Goal: Transaction & Acquisition: Book appointment/travel/reservation

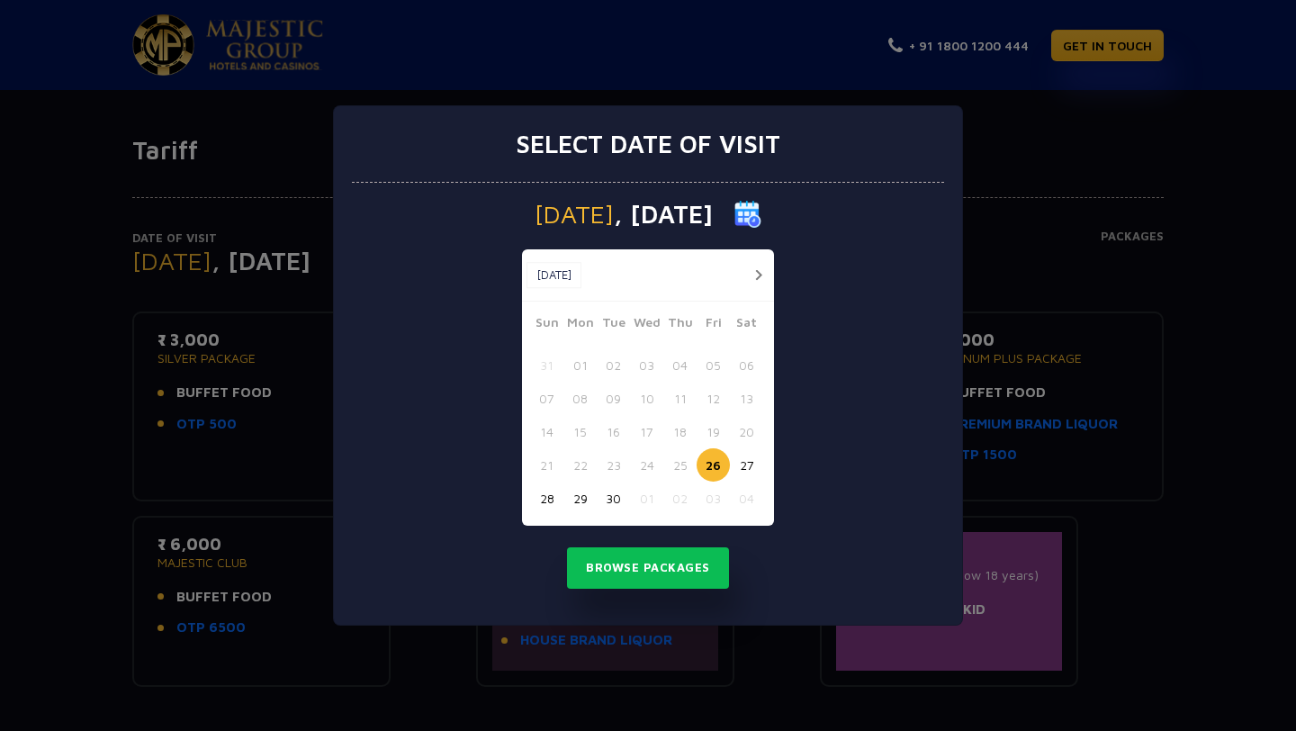
click at [759, 274] on button "button" at bounding box center [758, 275] width 22 height 22
click at [714, 365] on button "03" at bounding box center [712, 364] width 33 height 33
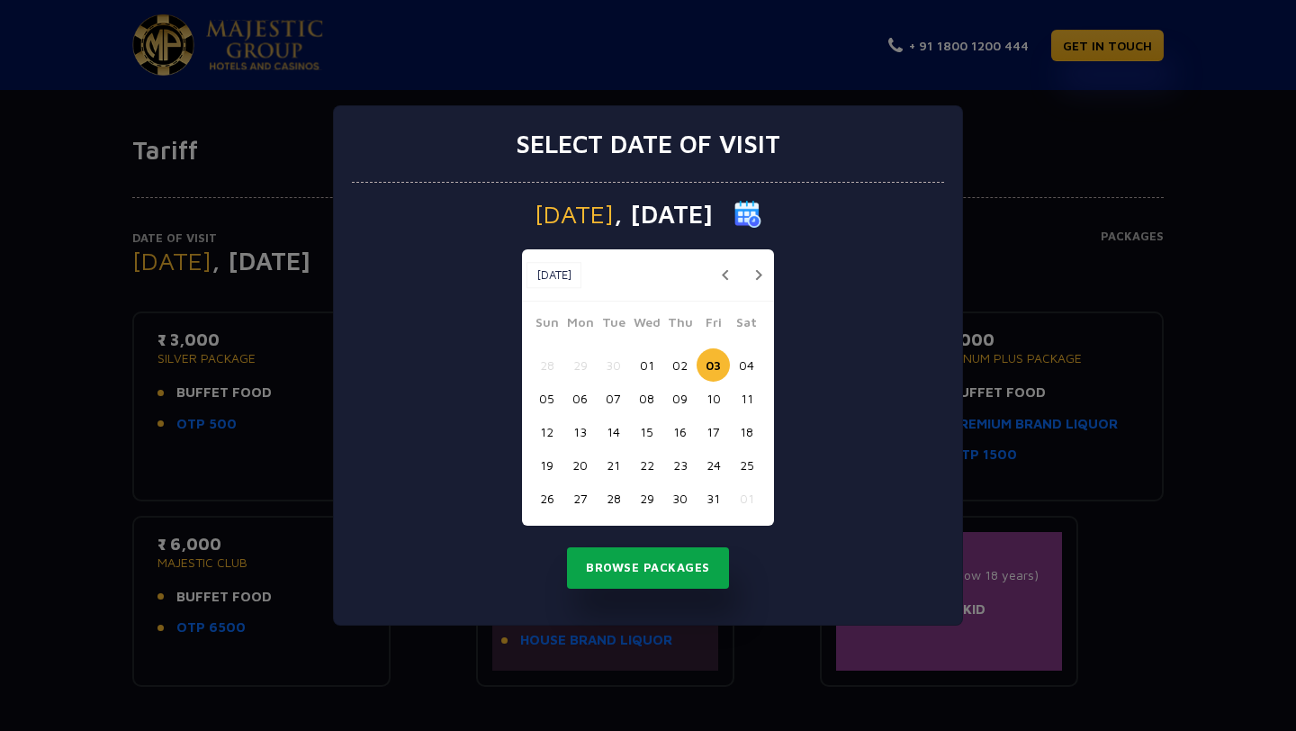
click at [668, 575] on button "Browse Packages" at bounding box center [648, 567] width 162 height 41
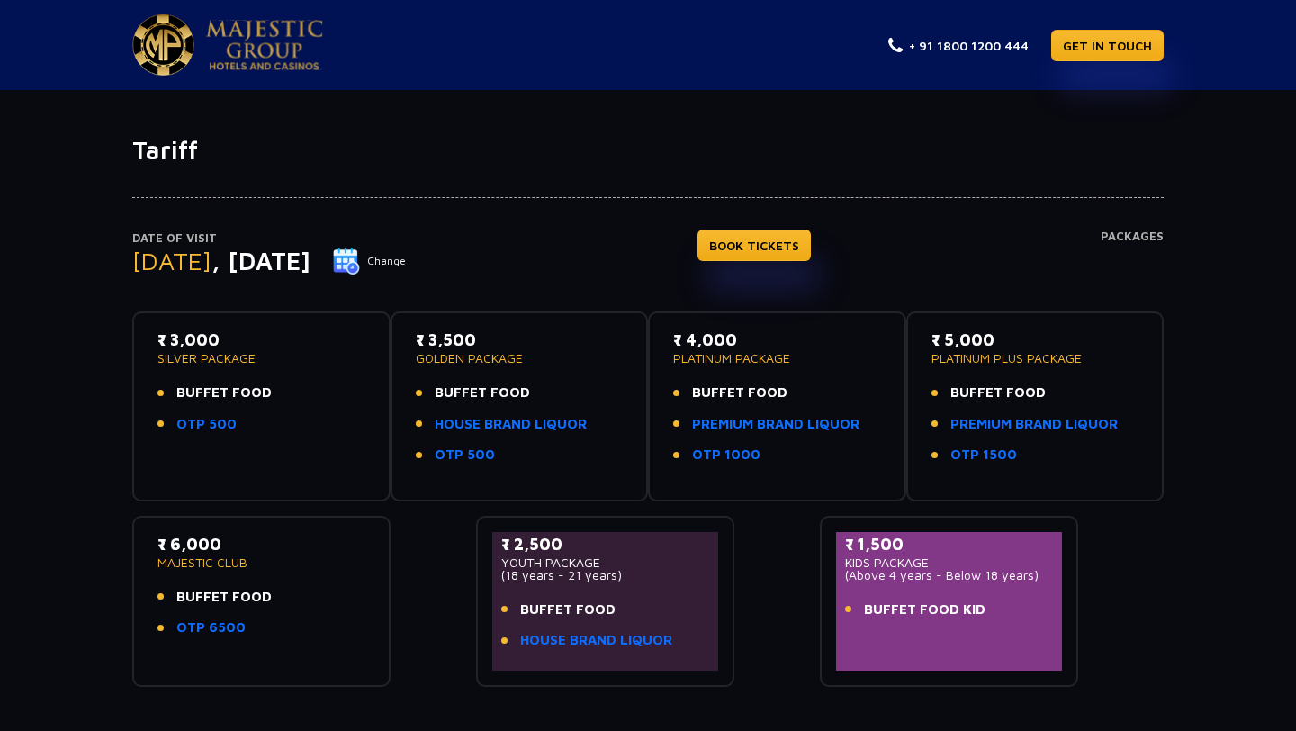
click at [297, 428] on li "OTP 500" at bounding box center [261, 424] width 208 height 21
drag, startPoint x: 184, startPoint y: 390, endPoint x: 251, endPoint y: 390, distance: 67.5
click at [251, 390] on span "BUFFET FOOD" at bounding box center [223, 392] width 95 height 21
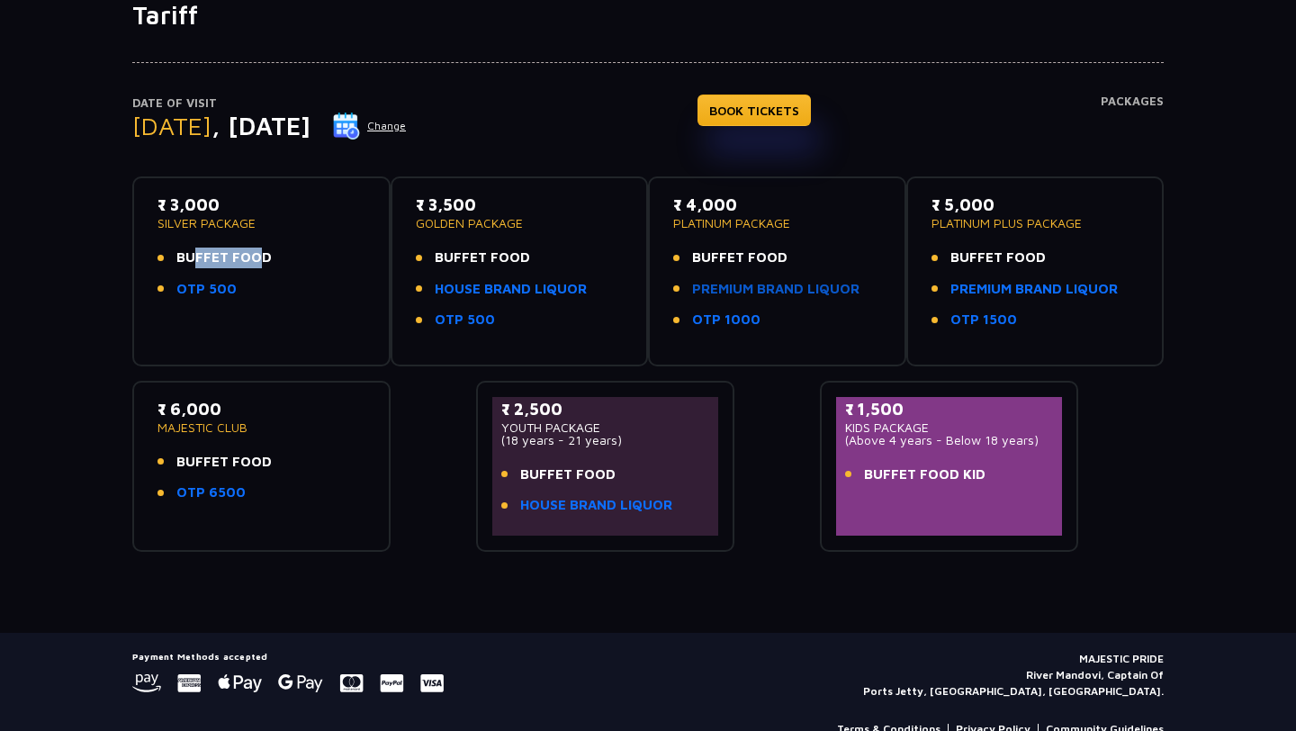
scroll to position [136, 0]
click at [719, 337] on div "₹ 4,000 PLATINUM PACKAGE BUFFET FOOD PREMIUM BRAND LIQUOR OTP 1000" at bounding box center [777, 266] width 208 height 148
drag, startPoint x: 691, startPoint y: 318, endPoint x: 752, endPoint y: 323, distance: 61.4
click at [752, 323] on li "OTP 1000" at bounding box center [777, 319] width 208 height 21
click at [752, 323] on link "OTP 1000" at bounding box center [726, 319] width 68 height 21
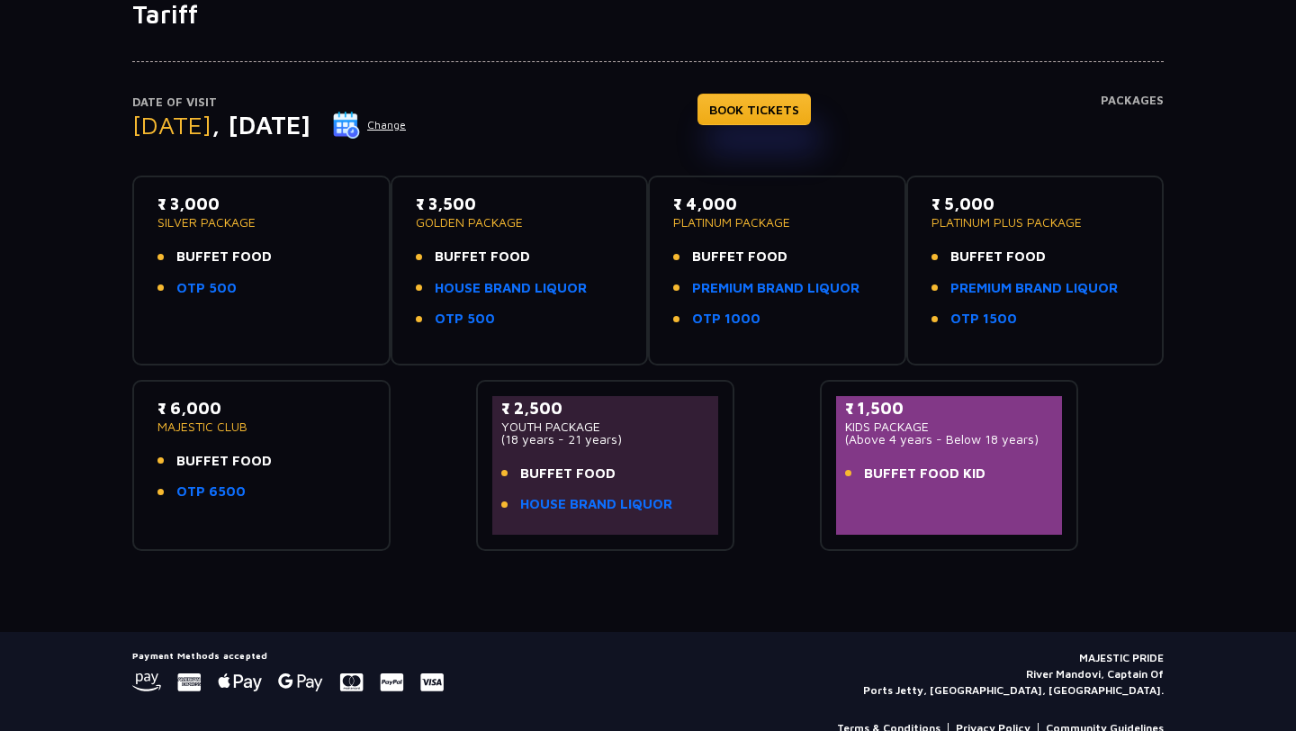
click at [560, 355] on div "₹ 3,500 GOLDEN PACKAGE BUFFET FOOD HOUSE BRAND LIQUOR OTP 500" at bounding box center [519, 270] width 258 height 190
drag, startPoint x: 492, startPoint y: 417, endPoint x: 570, endPoint y: 416, distance: 78.3
click at [570, 417] on div "₹ 2,500 YOUTH PACKAGE (18 years - 21 years) BUFFET FOOD HOUSE BRAND LIQUOR" at bounding box center [605, 465] width 226 height 139
click at [570, 416] on p "₹ 2,500" at bounding box center [605, 408] width 208 height 24
drag, startPoint x: 519, startPoint y: 469, endPoint x: 615, endPoint y: 469, distance: 96.3
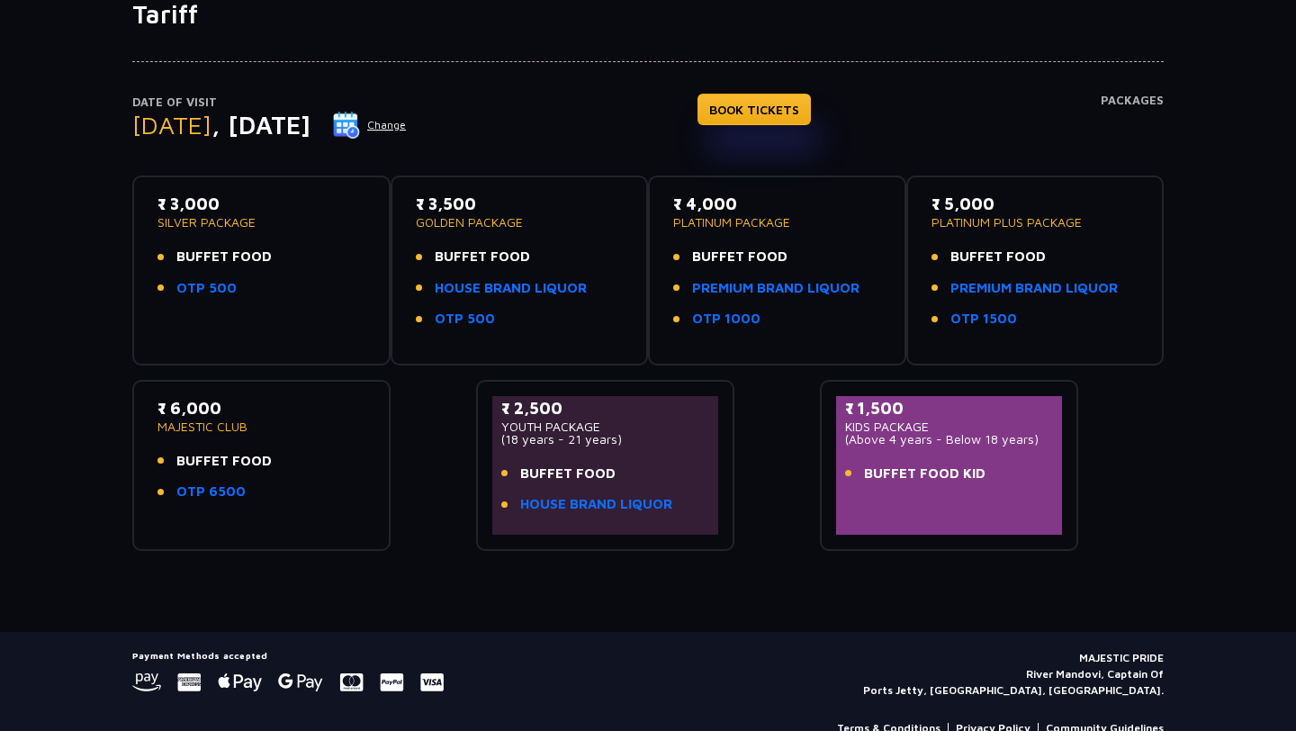
click at [615, 469] on li "BUFFET FOOD" at bounding box center [605, 473] width 208 height 21
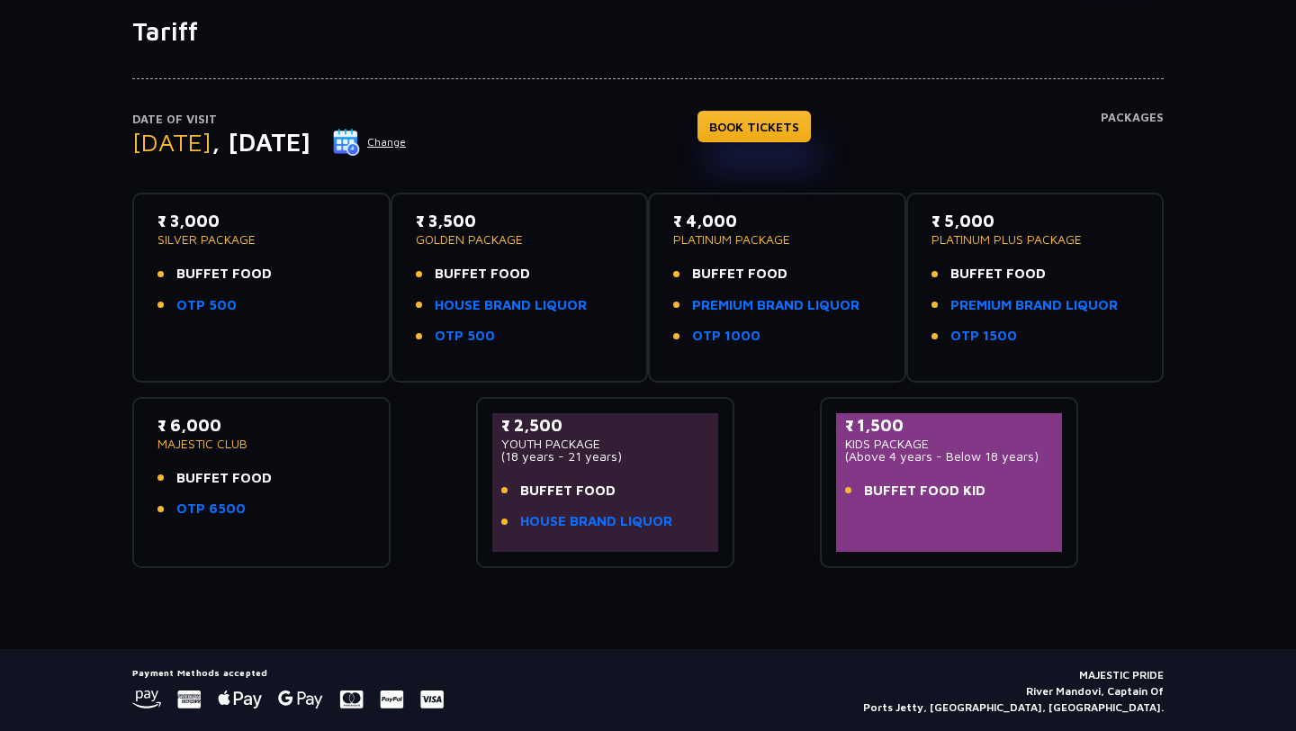
scroll to position [120, 0]
drag, startPoint x: 159, startPoint y: 437, endPoint x: 291, endPoint y: 437, distance: 131.4
click at [291, 437] on p "MAJESTIC CLUB" at bounding box center [261, 442] width 208 height 13
drag, startPoint x: 291, startPoint y: 437, endPoint x: 155, endPoint y: 444, distance: 136.0
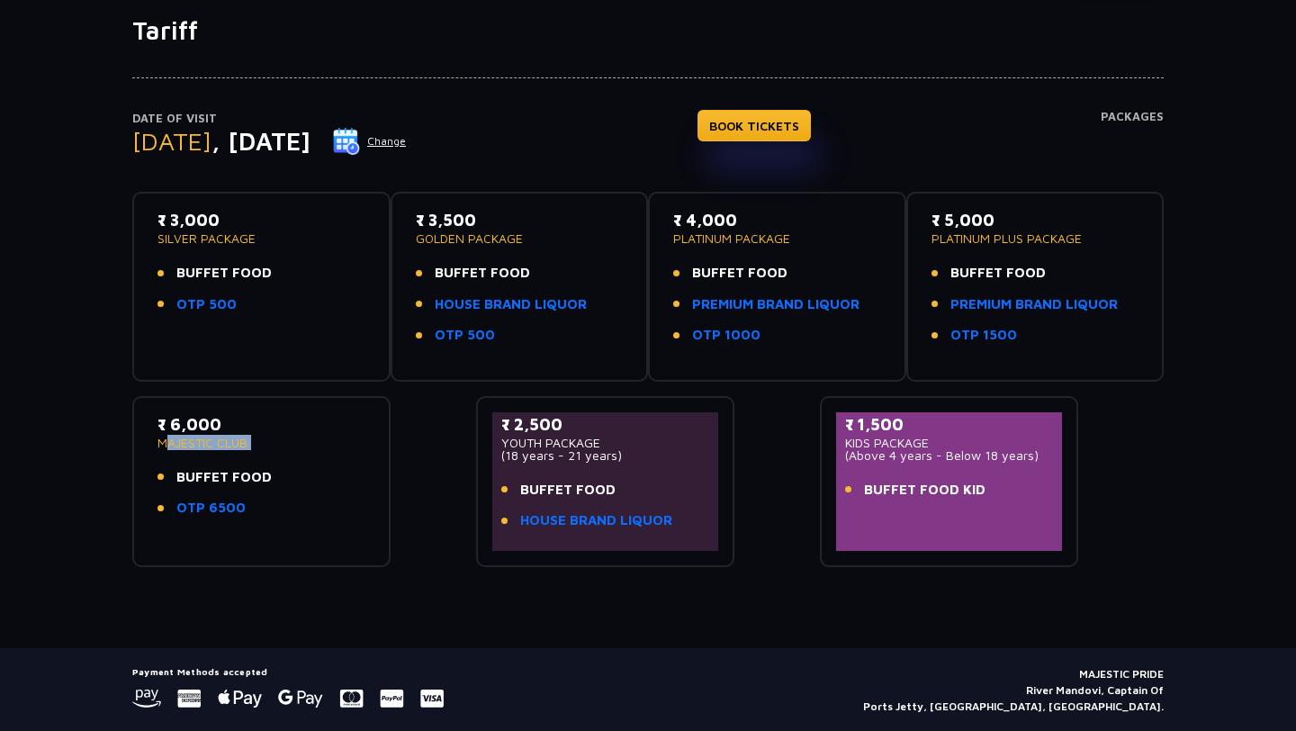
click at [155, 444] on div "₹ 6,000 MAJESTIC CLUB BUFFET FOOD OTP 6500" at bounding box center [261, 481] width 226 height 139
drag, startPoint x: 155, startPoint y: 444, endPoint x: 260, endPoint y: 444, distance: 105.3
click at [260, 444] on div "₹ 6,000 MAJESTIC CLUB BUFFET FOOD OTP 6500" at bounding box center [261, 481] width 226 height 139
click at [293, 410] on div "₹ 6,000 MAJESTIC CLUB BUFFET FOOD OTP 6500" at bounding box center [261, 481] width 258 height 171
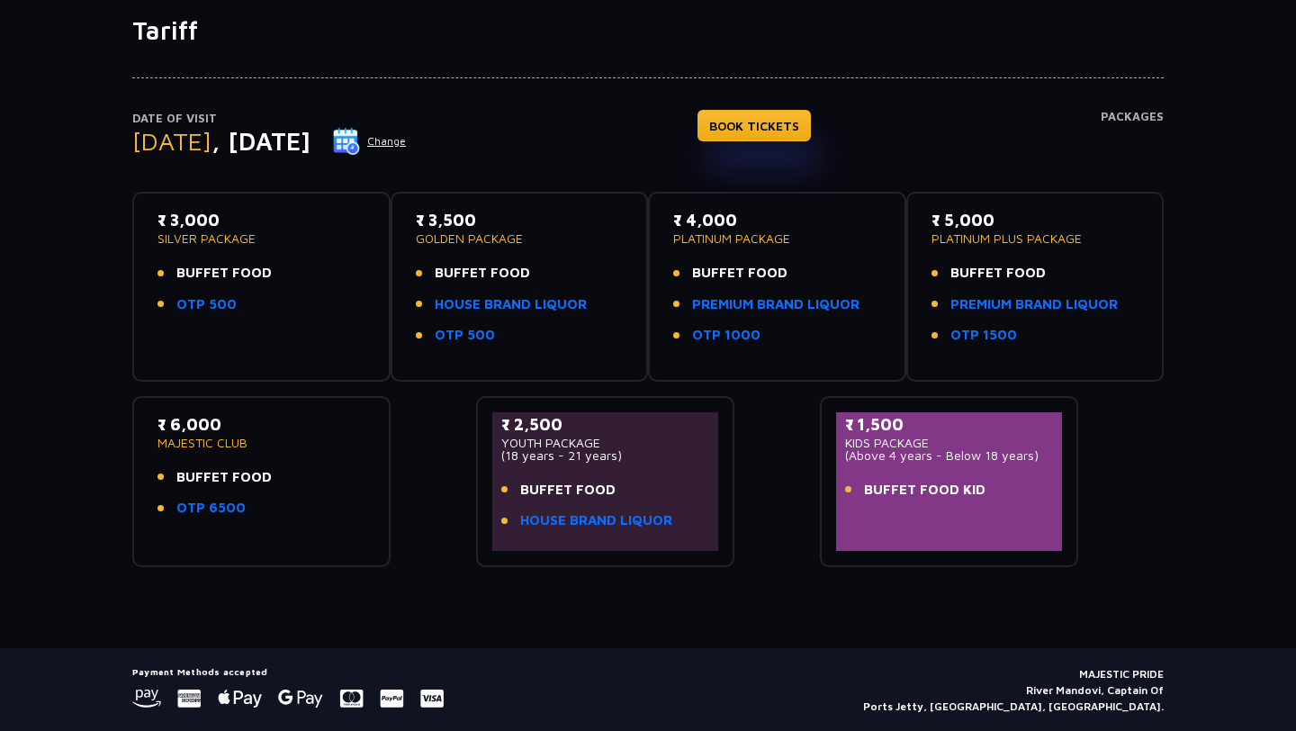
scroll to position [172, 0]
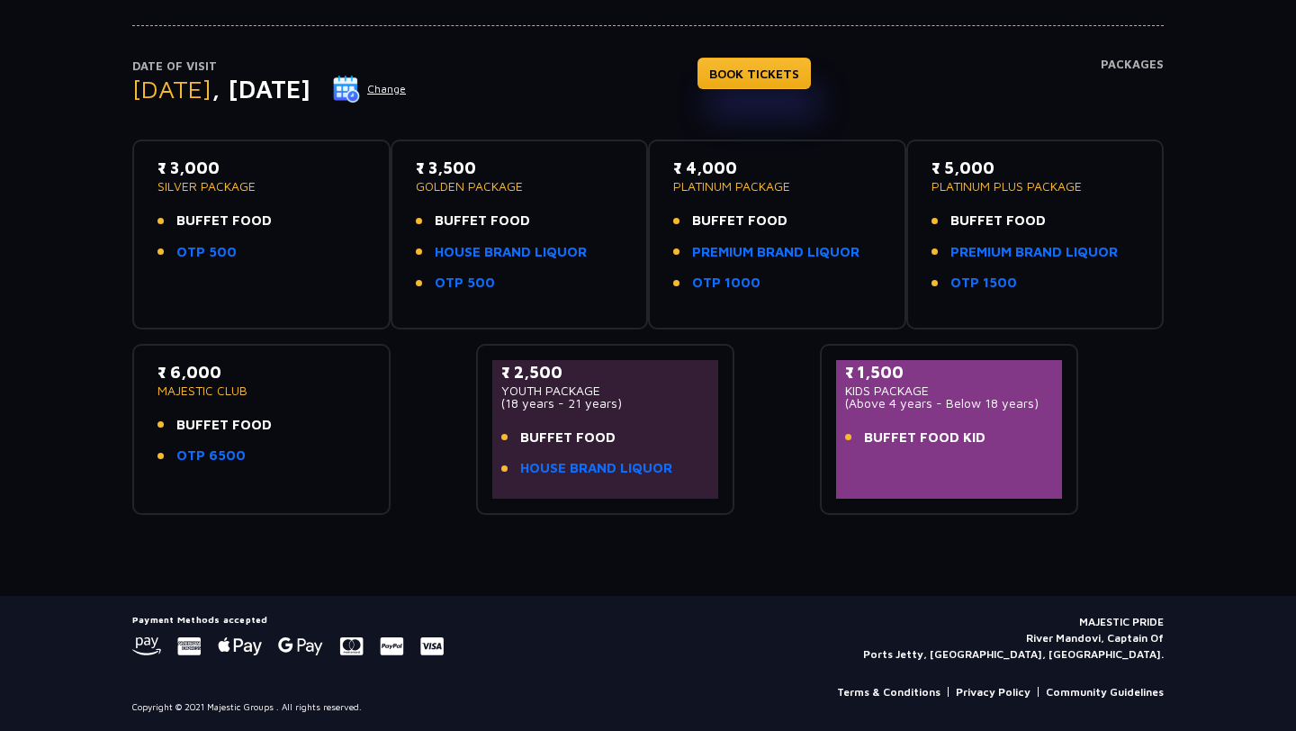
click at [183, 372] on p "₹ 6,000" at bounding box center [261, 372] width 208 height 24
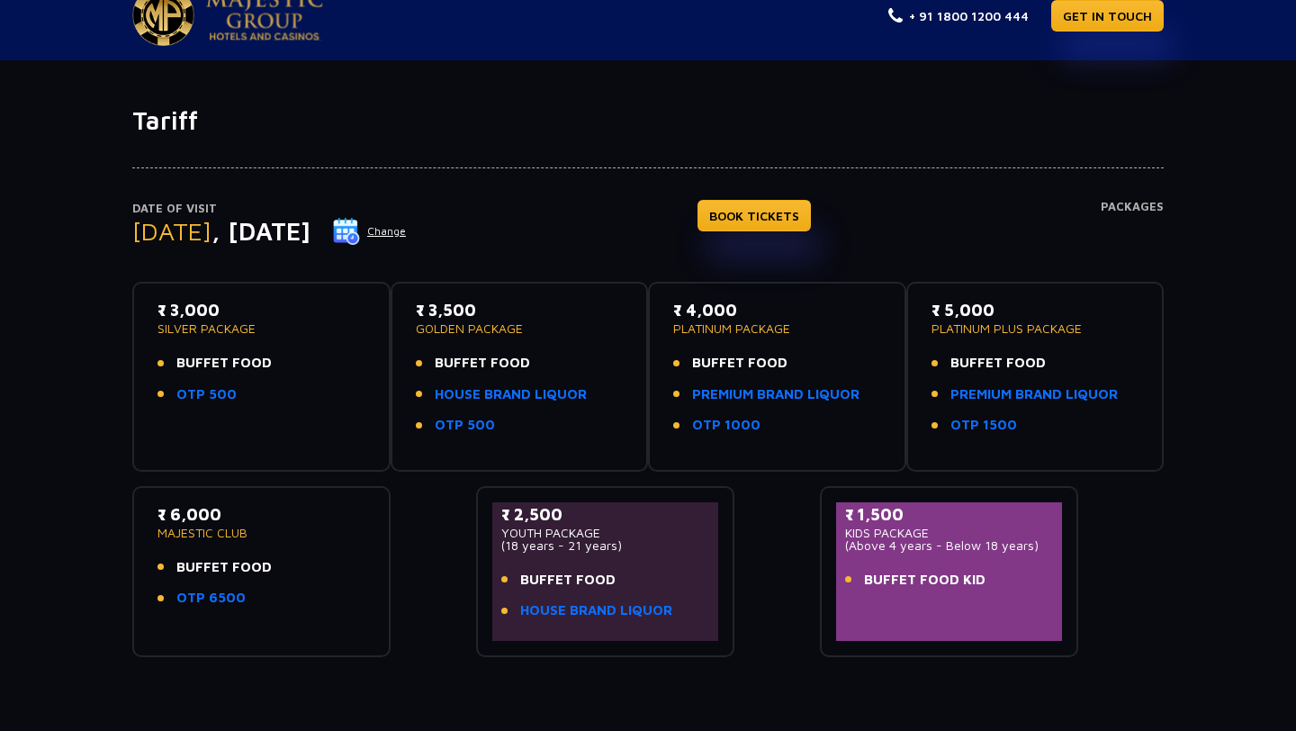
scroll to position [0, 0]
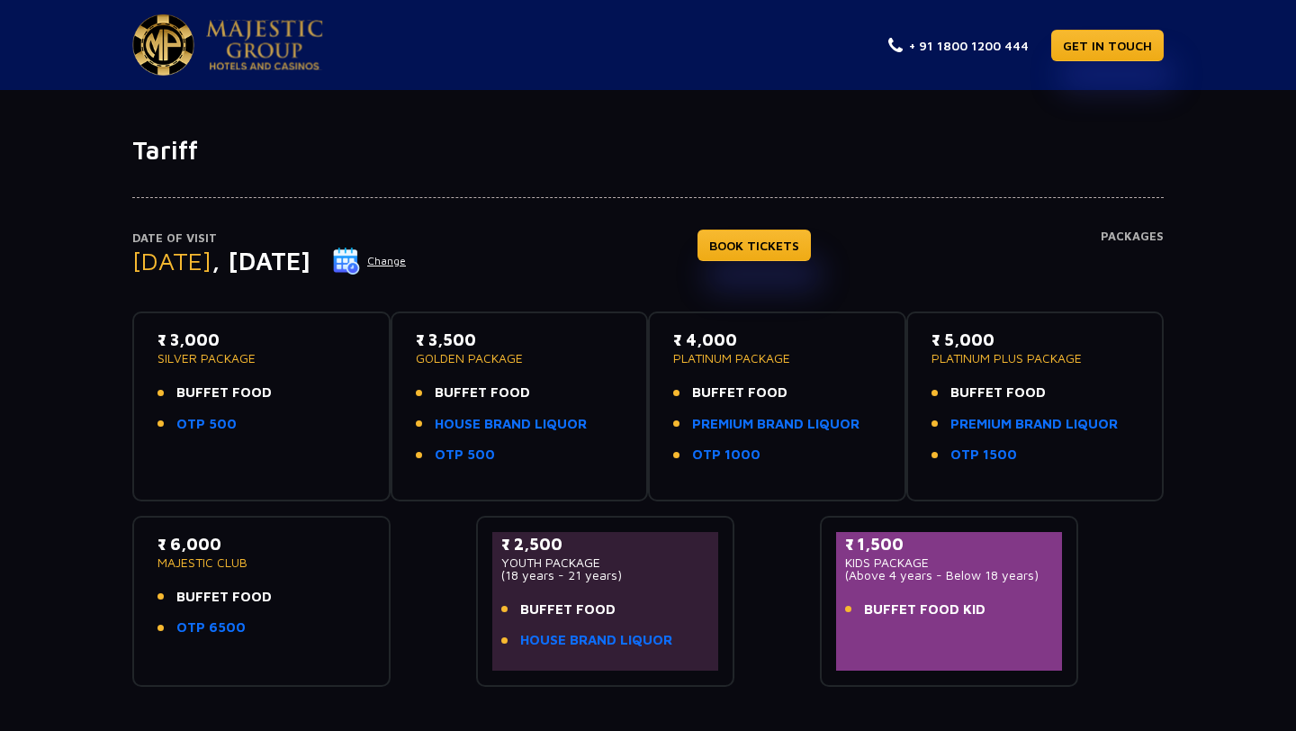
drag, startPoint x: 209, startPoint y: 264, endPoint x: 347, endPoint y: 264, distance: 138.6
click at [310, 264] on span ", [DATE]" at bounding box center [260, 261] width 99 height 30
click at [492, 241] on div "Date of Visit Friday , 03 Oct 2025 Change BOOK TICKETS Packages" at bounding box center [647, 270] width 1031 height 83
drag, startPoint x: 220, startPoint y: 259, endPoint x: 373, endPoint y: 266, distance: 154.0
click at [373, 266] on div "Friday , 03 Oct 2025 Change" at bounding box center [269, 261] width 274 height 29
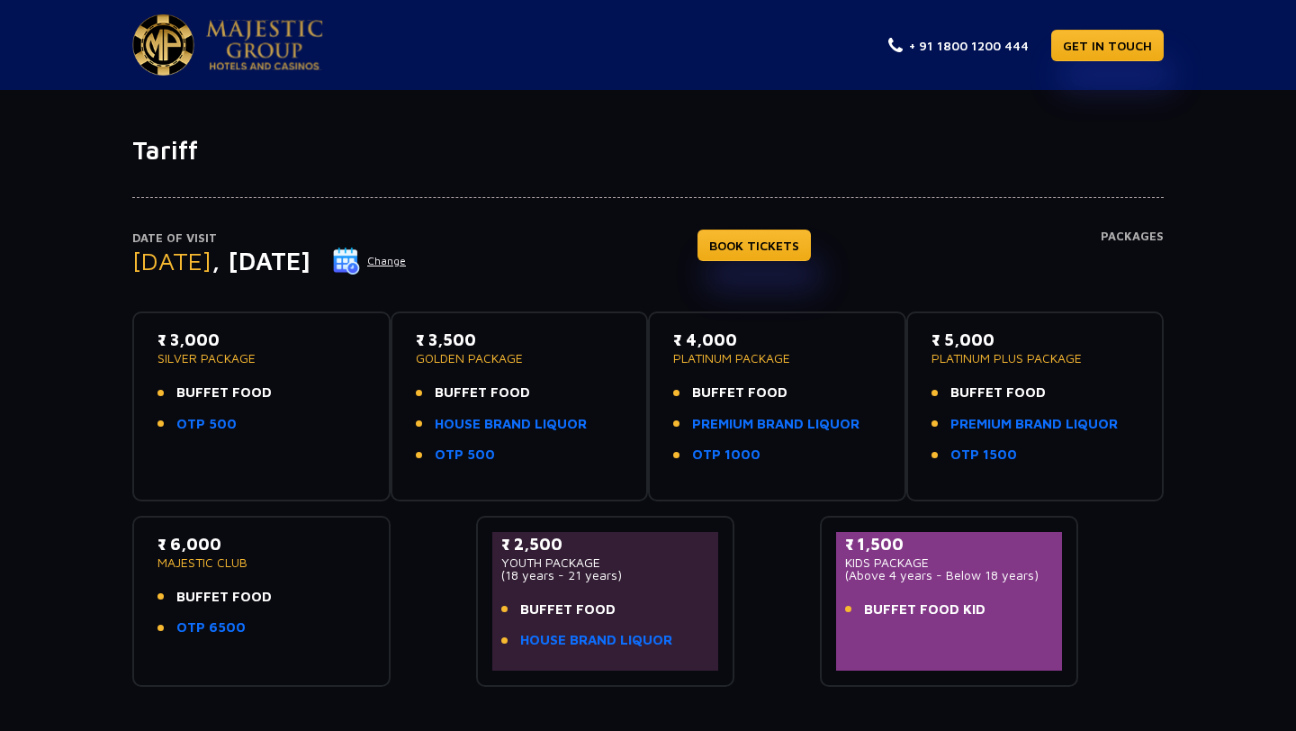
drag, startPoint x: 161, startPoint y: 563, endPoint x: 247, endPoint y: 563, distance: 86.4
click at [247, 563] on p "MAJESTIC CLUB" at bounding box center [261, 562] width 208 height 13
drag, startPoint x: 253, startPoint y: 635, endPoint x: 240, endPoint y: 652, distance: 21.2
click at [241, 652] on div "₹ 6,000 MAJESTIC CLUB BUFFET FOOD OTP 6500" at bounding box center [261, 601] width 226 height 139
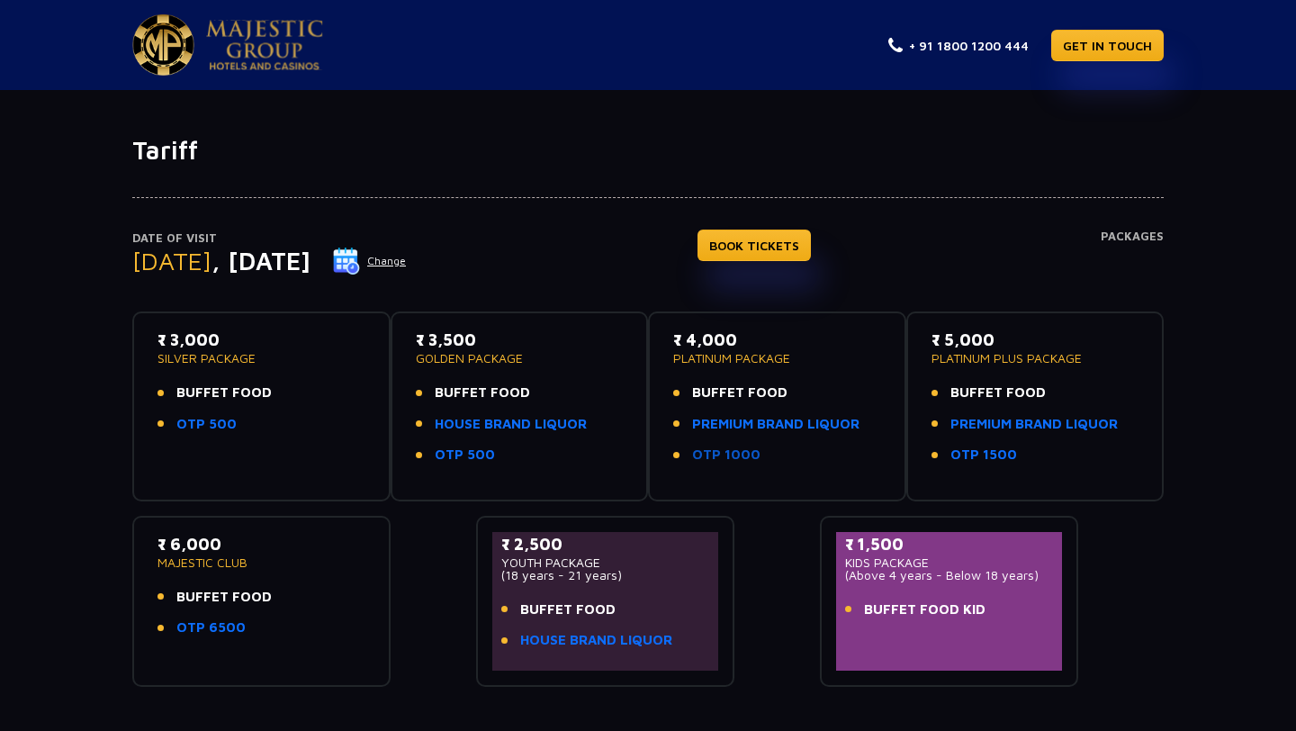
drag, startPoint x: 665, startPoint y: 331, endPoint x: 751, endPoint y: 461, distance: 155.7
click at [751, 461] on div "₹ 4,000 PLATINUM PACKAGE BUFFET FOOD PREMIUM BRAND LIQUOR OTP 1000" at bounding box center [777, 405] width 226 height 157
click at [778, 461] on li "OTP 1000" at bounding box center [777, 454] width 208 height 21
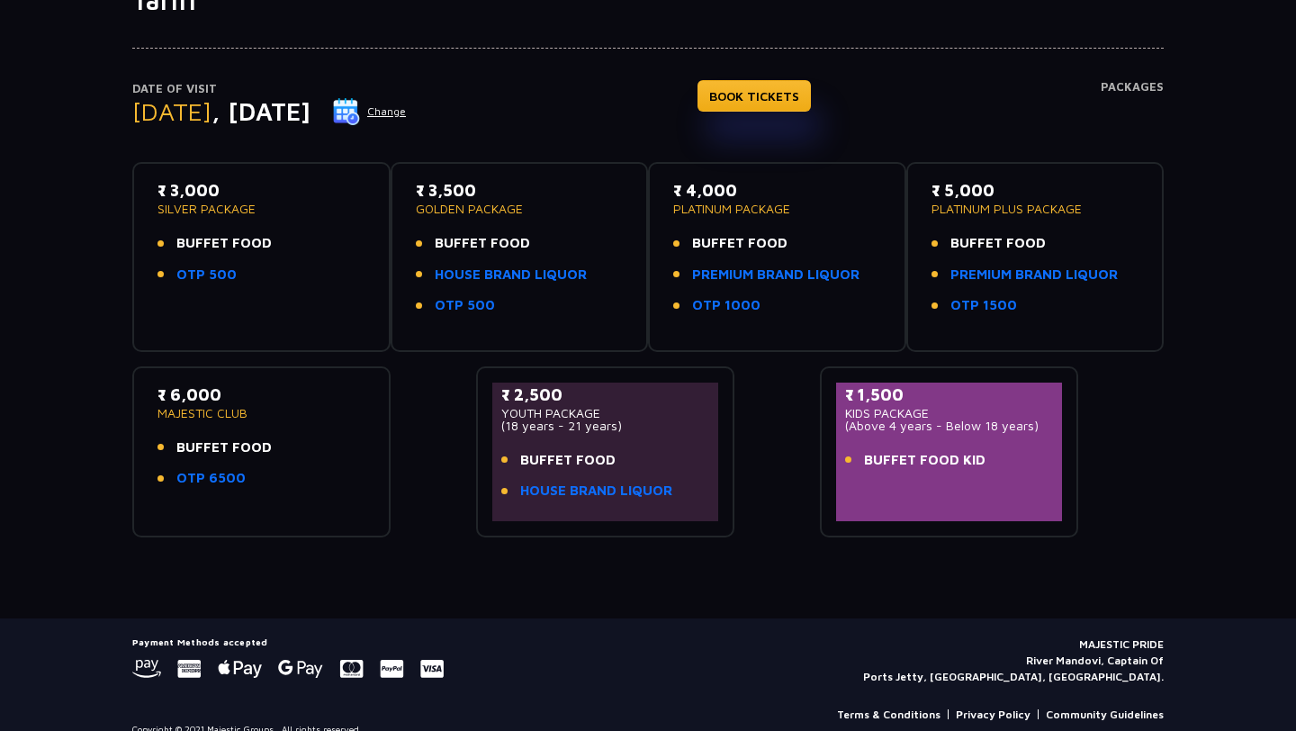
scroll to position [150, 0]
drag, startPoint x: 859, startPoint y: 462, endPoint x: 1058, endPoint y: 462, distance: 198.8
click at [1058, 462] on div "₹ 1,500 KIDS PACKAGE (Above 4 years - Below 18 years) BUFFET FOOD KID" at bounding box center [949, 450] width 226 height 139
drag, startPoint x: 1058, startPoint y: 462, endPoint x: 886, endPoint y: 459, distance: 171.9
click at [886, 459] on div "₹ 1,500 KIDS PACKAGE (Above 4 years - Below 18 years) BUFFET FOOD KID" at bounding box center [949, 450] width 226 height 139
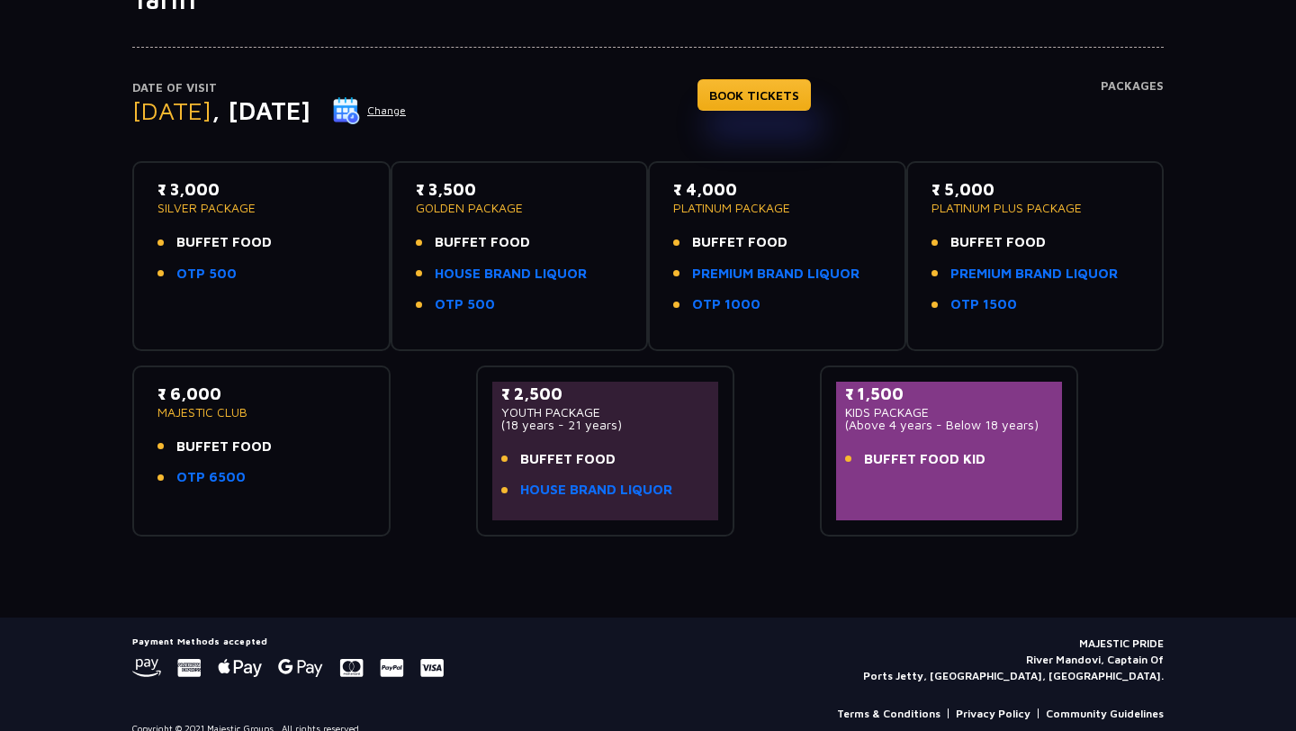
drag, startPoint x: 852, startPoint y: 459, endPoint x: 983, endPoint y: 455, distance: 131.4
click at [983, 455] on li "BUFFET FOOD KID" at bounding box center [949, 459] width 208 height 21
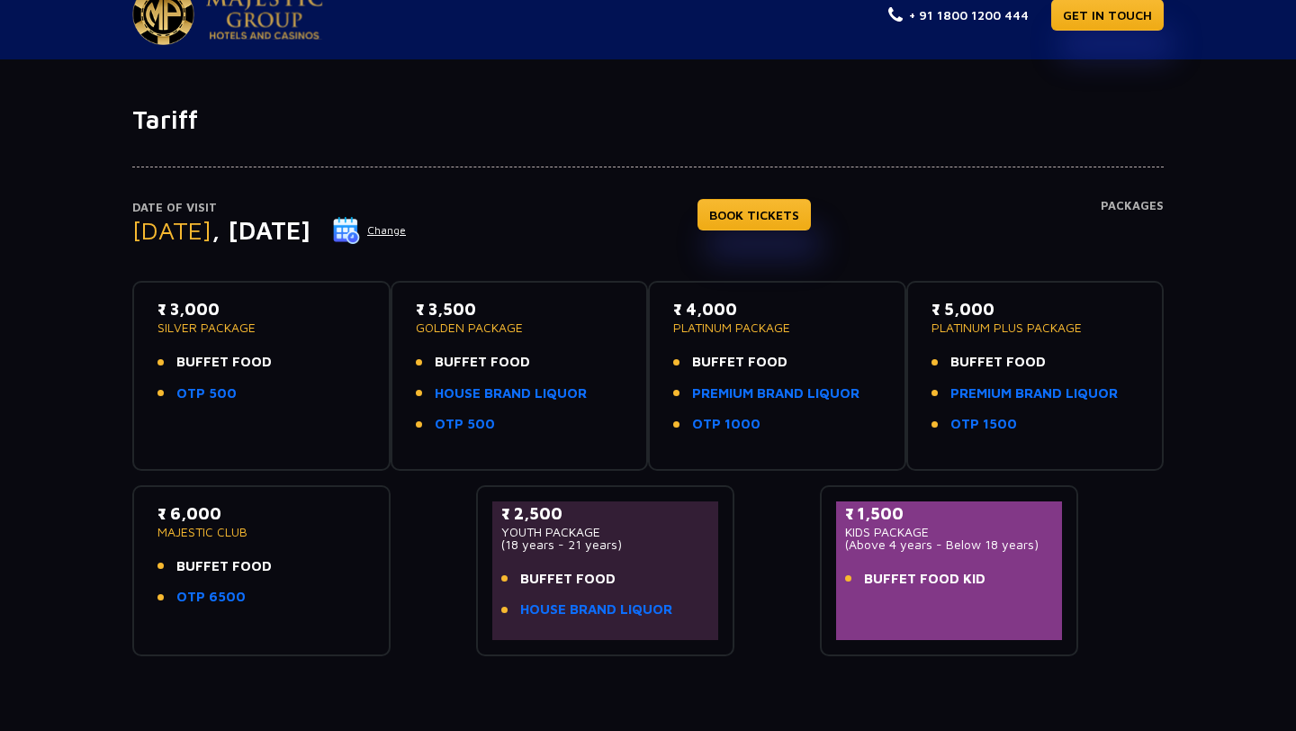
scroll to position [0, 0]
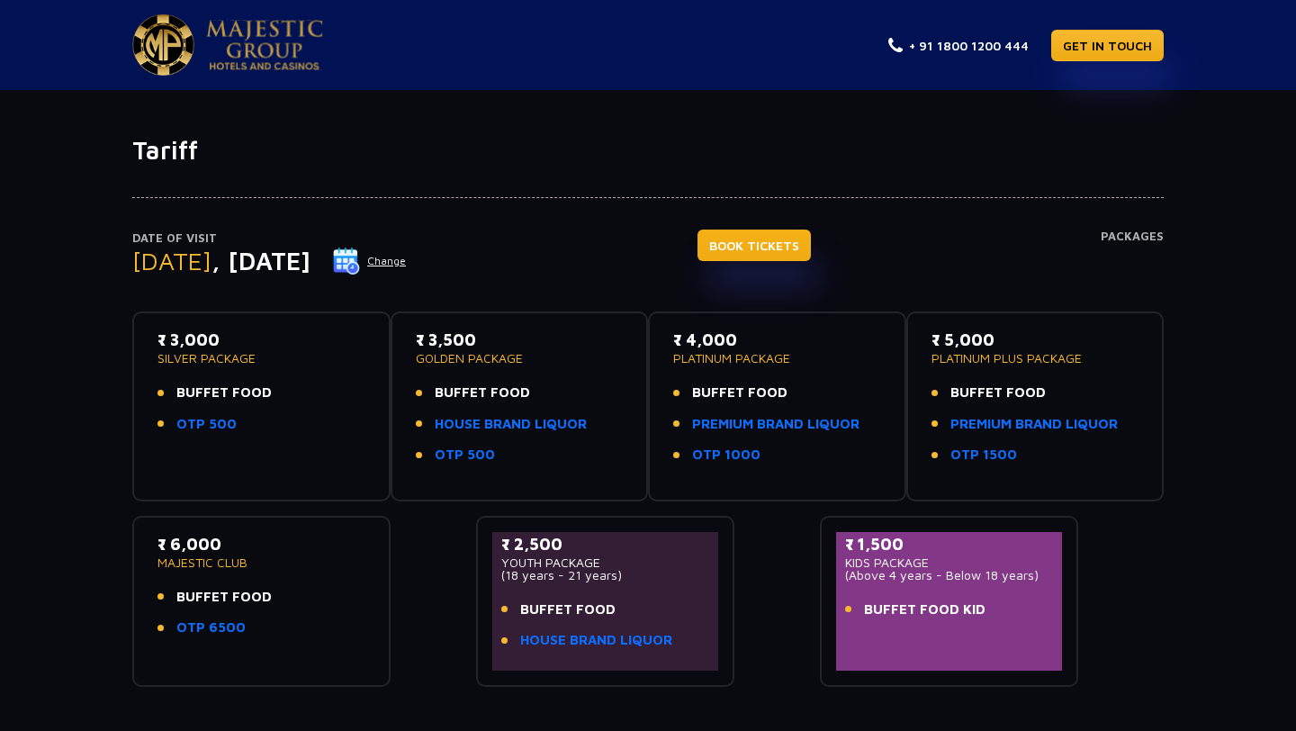
click at [808, 257] on link "BOOK TICKETS" at bounding box center [753, 244] width 113 height 31
